Goal: Task Accomplishment & Management: Use online tool/utility

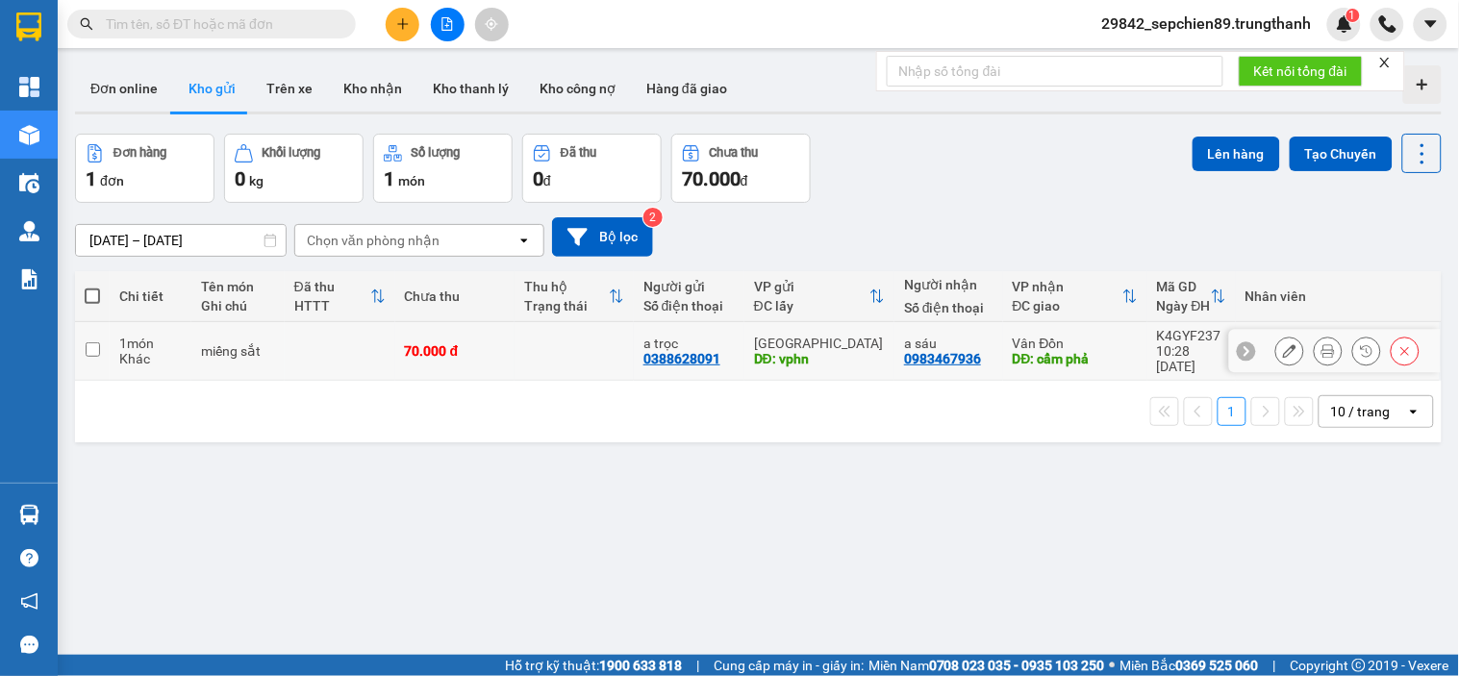
click at [113, 342] on td "1 món Khác" at bounding box center [151, 351] width 82 height 59
checkbox input "true"
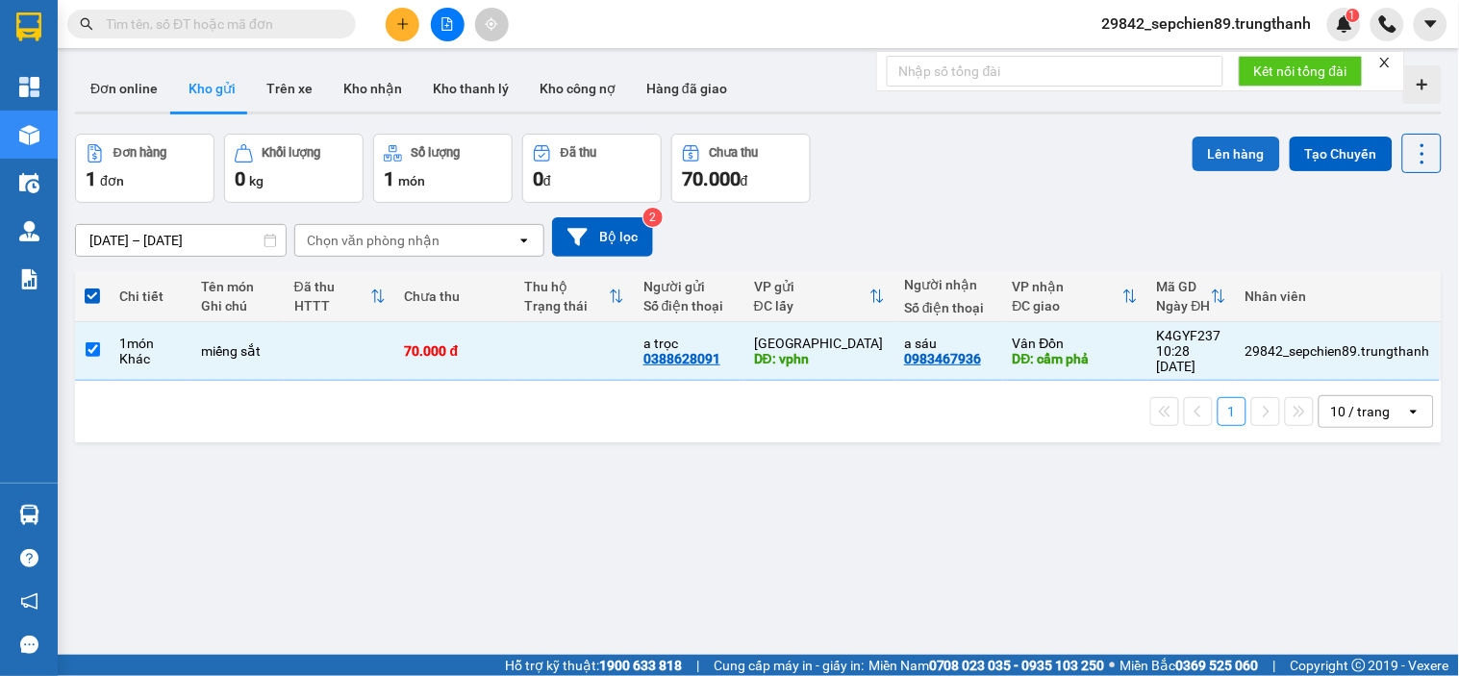
click at [1233, 166] on button "Lên hàng" at bounding box center [1237, 154] width 88 height 35
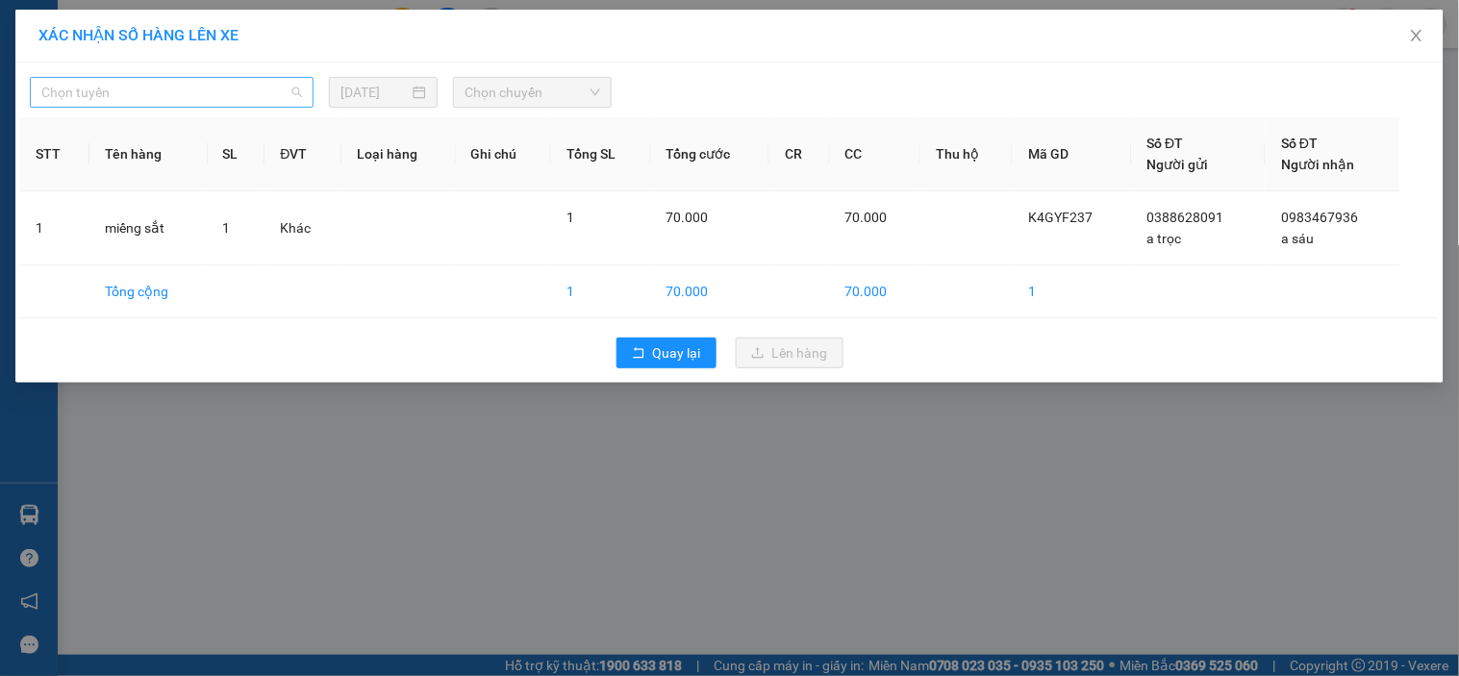
click at [189, 85] on span "Chọn tuyến" at bounding box center [171, 92] width 261 height 29
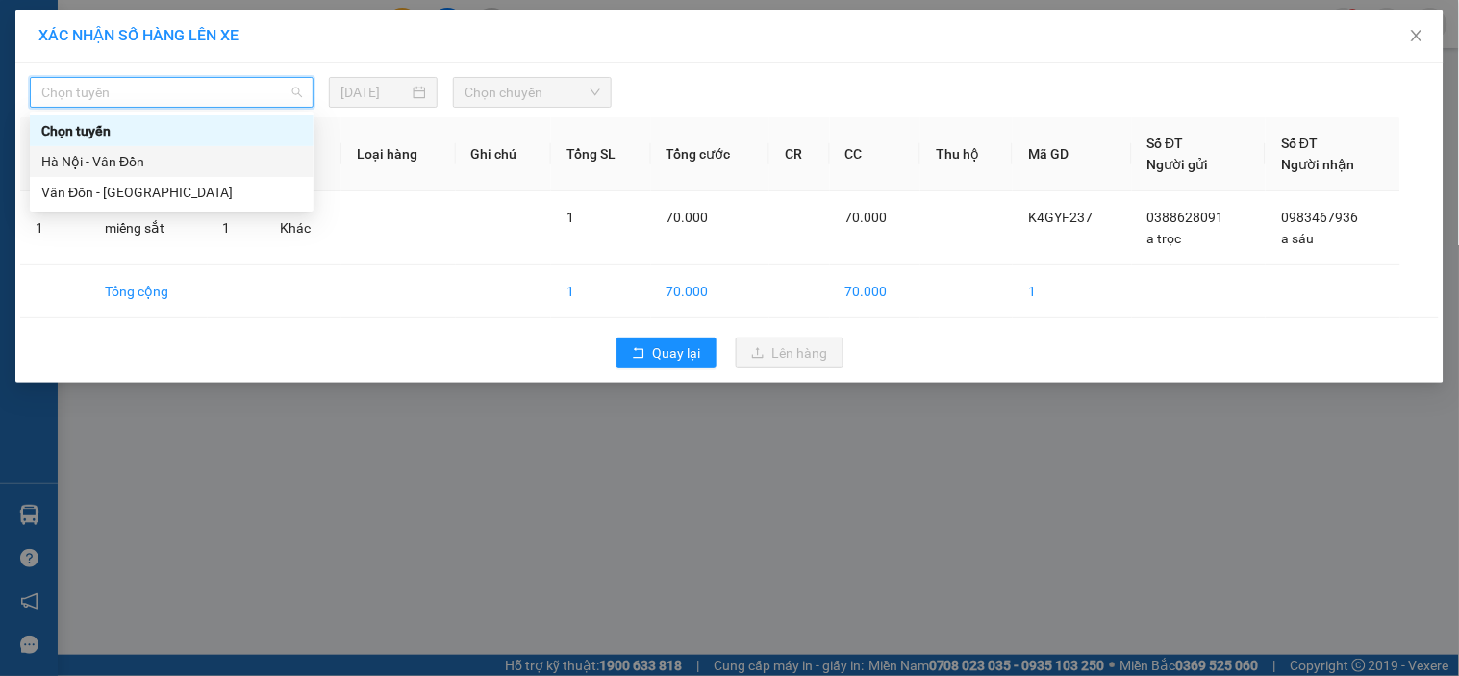
click at [135, 157] on div "Hà Nội - Vân Đồn" at bounding box center [171, 161] width 261 height 21
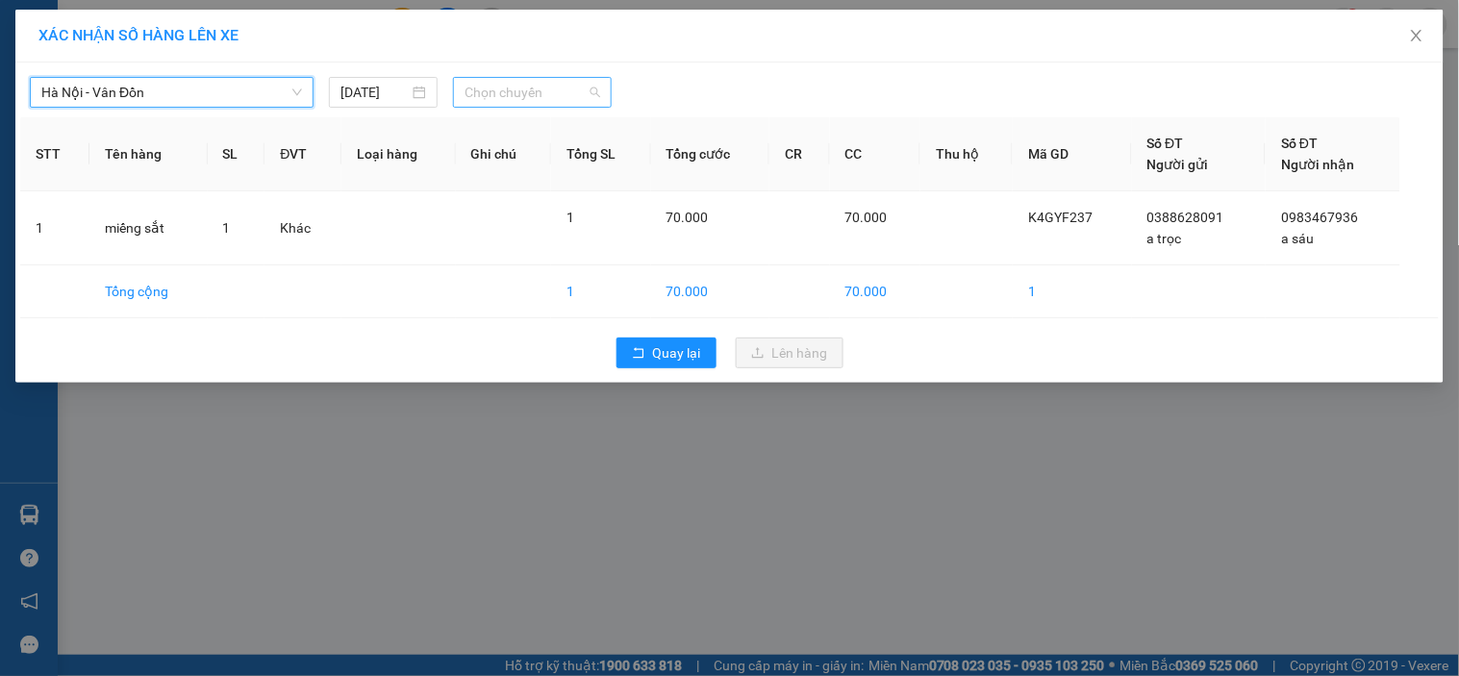
click at [516, 96] on span "Chọn chuyến" at bounding box center [533, 92] width 136 height 29
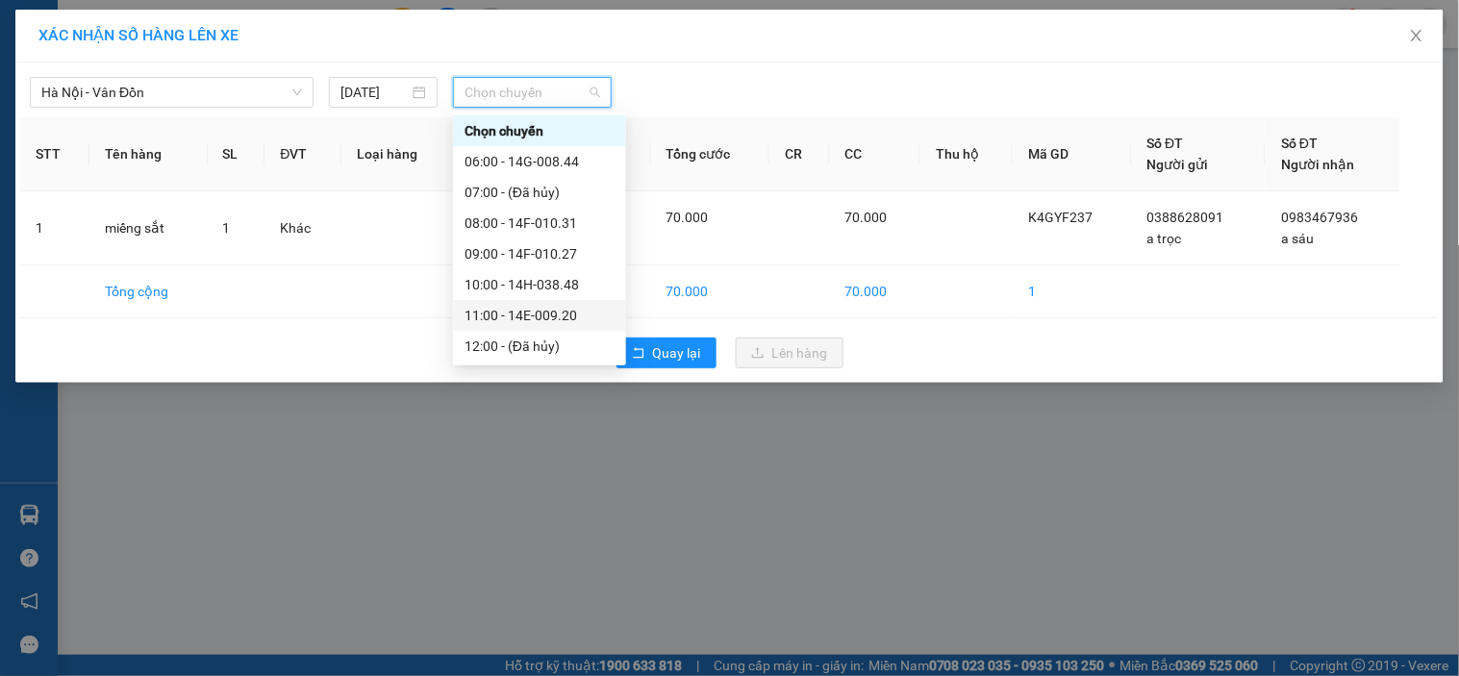
click at [533, 309] on div "11:00 - 14E-009.20" at bounding box center [540, 315] width 150 height 21
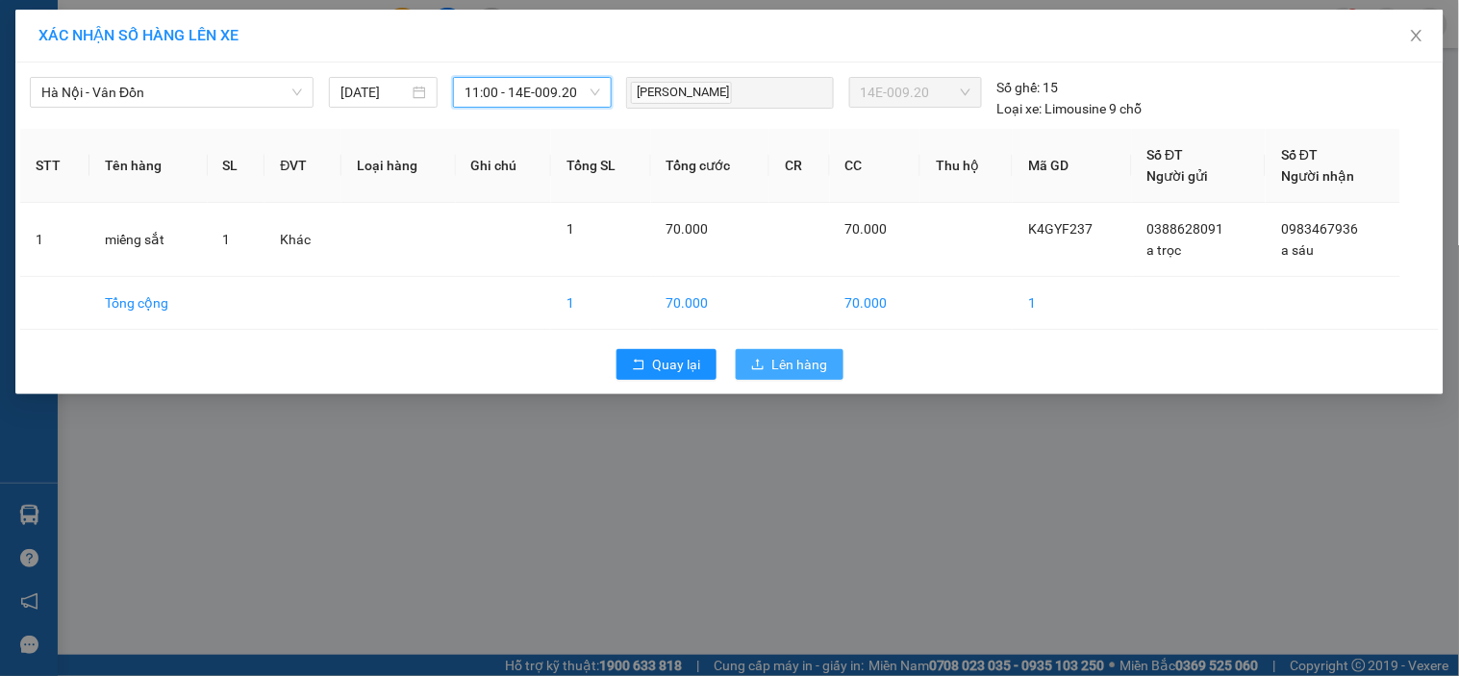
click at [794, 363] on span "Lên hàng" at bounding box center [800, 364] width 56 height 21
